Goal: Task Accomplishment & Management: Use online tool/utility

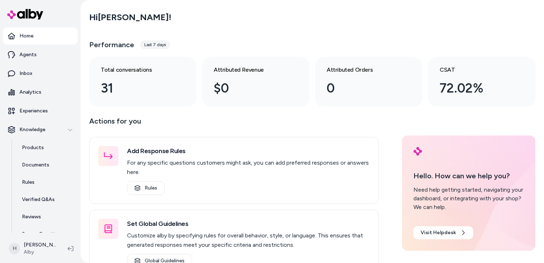
click at [243, 24] on div "Hi [PERSON_NAME] !" at bounding box center [312, 17] width 446 height 20
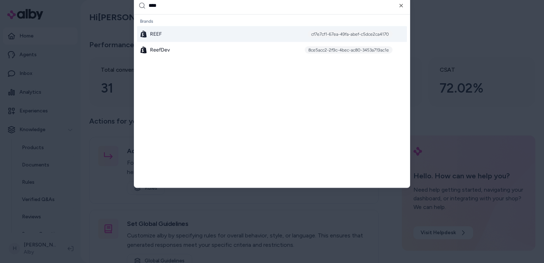
type input "****"
click at [196, 36] on div "REEF cf7e7cf1-67ea-49fa-abef-c5dce2ca4170" at bounding box center [272, 34] width 270 height 16
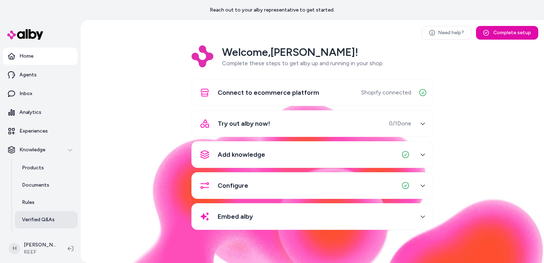
scroll to position [49, 0]
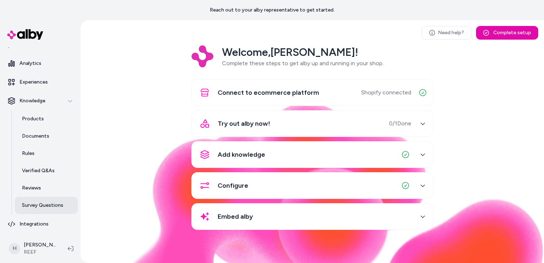
click at [42, 204] on p "Survey Questions" at bounding box center [42, 205] width 41 height 7
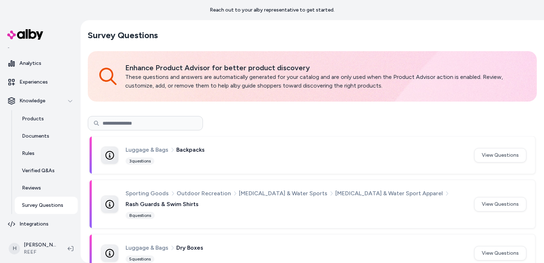
scroll to position [14, 0]
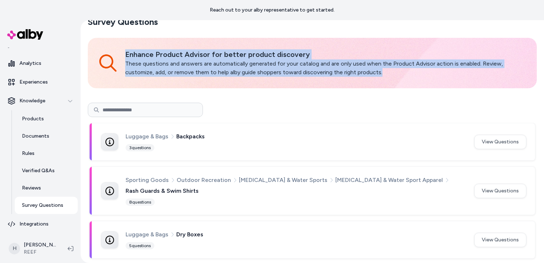
drag, startPoint x: 204, startPoint y: 48, endPoint x: 222, endPoint y: 91, distance: 46.9
click at [504, 189] on button "View Questions" at bounding box center [500, 191] width 52 height 14
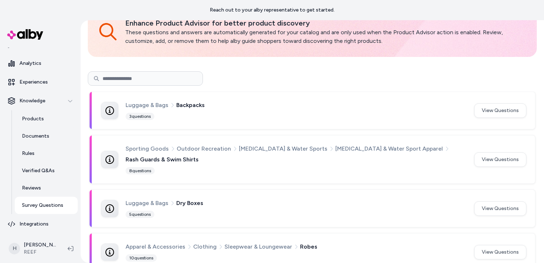
scroll to position [53, 0]
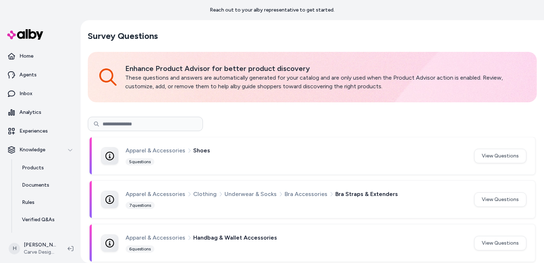
click at [154, 125] on input at bounding box center [145, 124] width 115 height 14
type input "******"
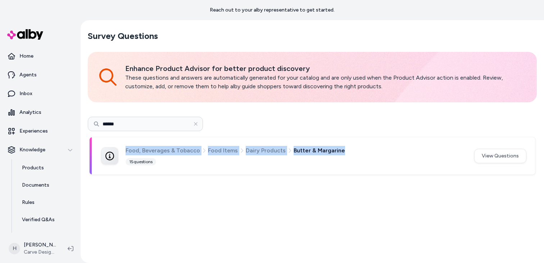
drag, startPoint x: 124, startPoint y: 151, endPoint x: 352, endPoint y: 150, distance: 227.5
click at [352, 150] on div "Food, Beverages & Tobacco Food Items Dairy Products Butter & Margarine 15 quest…" at bounding box center [283, 156] width 365 height 20
copy div "Food, Beverages & Tobacco Food Items Dairy Products Butter & Margarine"
click at [144, 146] on span "Food, Beverages & Tobacco" at bounding box center [163, 150] width 75 height 9
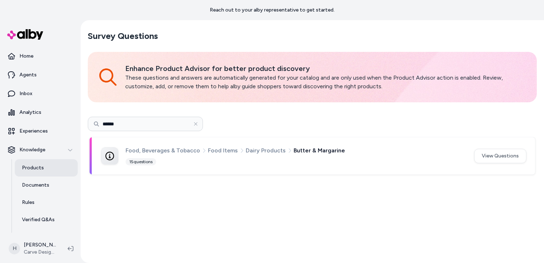
click at [29, 166] on p "Products" at bounding box center [33, 167] width 22 height 7
click at [41, 169] on p "Products" at bounding box center [33, 167] width 22 height 7
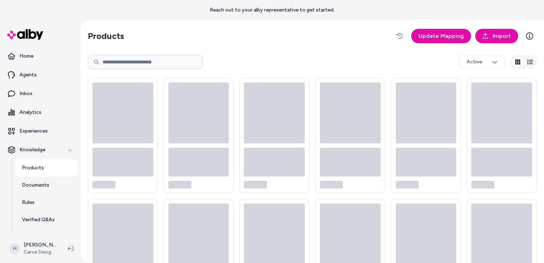
click at [41, 169] on p "Products" at bounding box center [33, 167] width 22 height 7
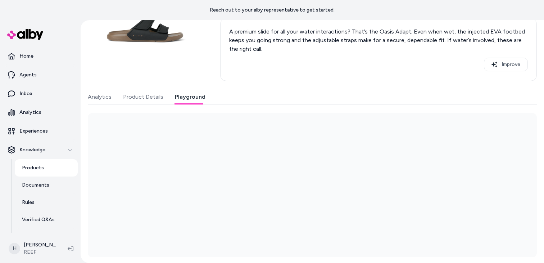
click at [196, 85] on div "Last updated Aug 19, 2025 Product ID: gid://shopify/Product/8368976429211 Oasis…" at bounding box center [312, 104] width 449 height 305
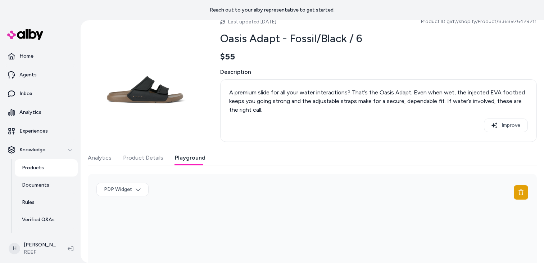
scroll to position [96, 0]
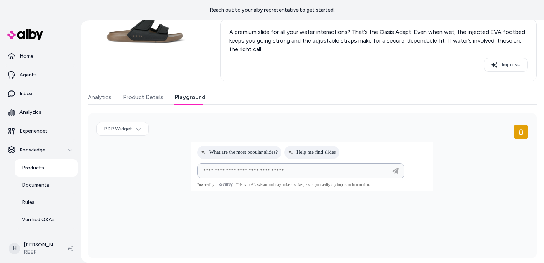
click at [224, 174] on input at bounding box center [293, 170] width 189 height 9
type input "**********"
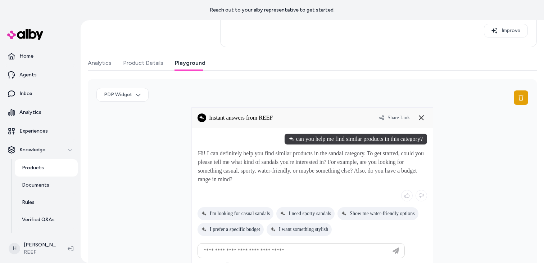
scroll to position [154, 0]
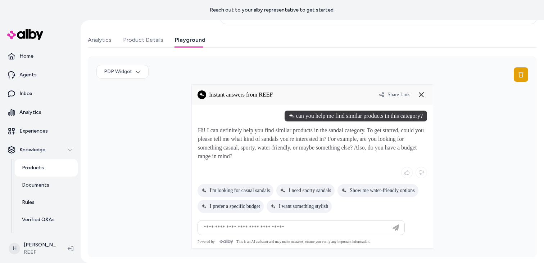
click at [389, 98] on div "Share Link" at bounding box center [403, 95] width 48 height 12
click at [395, 94] on span "Share Link" at bounding box center [399, 95] width 22 height 6
click at [298, 226] on input at bounding box center [293, 227] width 189 height 9
drag, startPoint x: 257, startPoint y: 150, endPoint x: 289, endPoint y: 149, distance: 32.0
click at [289, 149] on p "Hi! I can definitely help you find similar products in the sandal category. To …" at bounding box center [312, 143] width 229 height 35
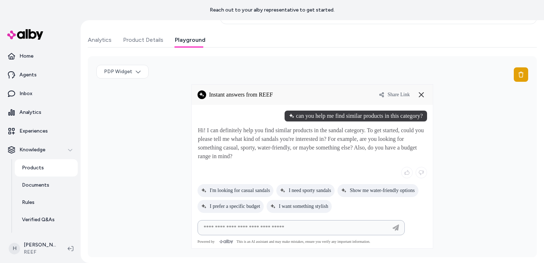
click at [279, 226] on input at bounding box center [293, 227] width 189 height 9
type input "*****"
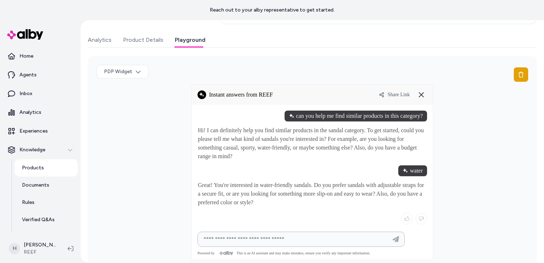
click at [274, 237] on input at bounding box center [293, 239] width 189 height 9
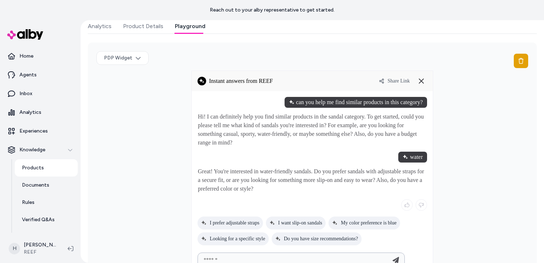
scroll to position [200, 0]
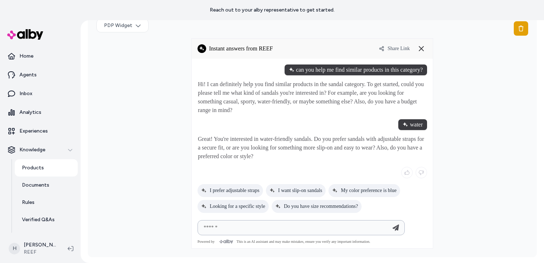
type input "******"
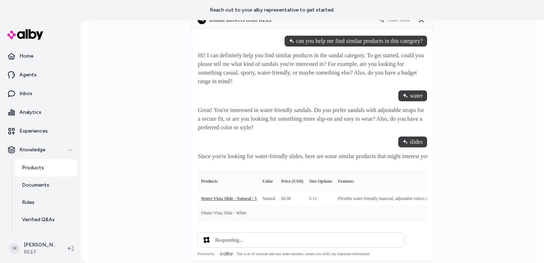
scroll to position [226, 0]
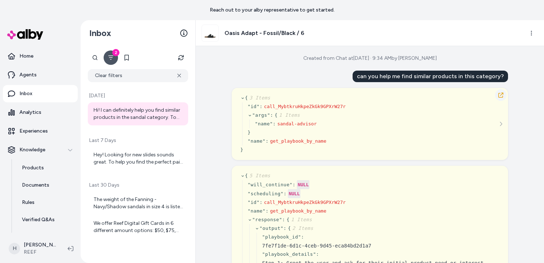
click at [499, 96] on icon "button" at bounding box center [501, 95] width 5 height 5
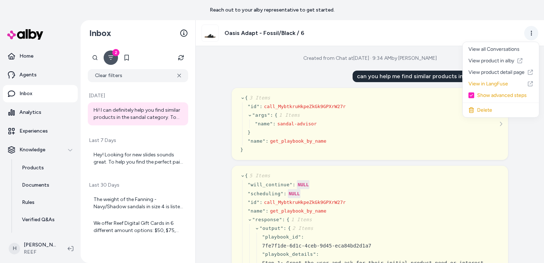
click at [535, 37] on html "Reach out to your alby representative to get started. Home Agents Inbox Analyti…" at bounding box center [272, 131] width 544 height 263
click at [497, 85] on link "View in LangFuse" at bounding box center [499, 84] width 76 height 12
